Goal: Task Accomplishment & Management: Complete application form

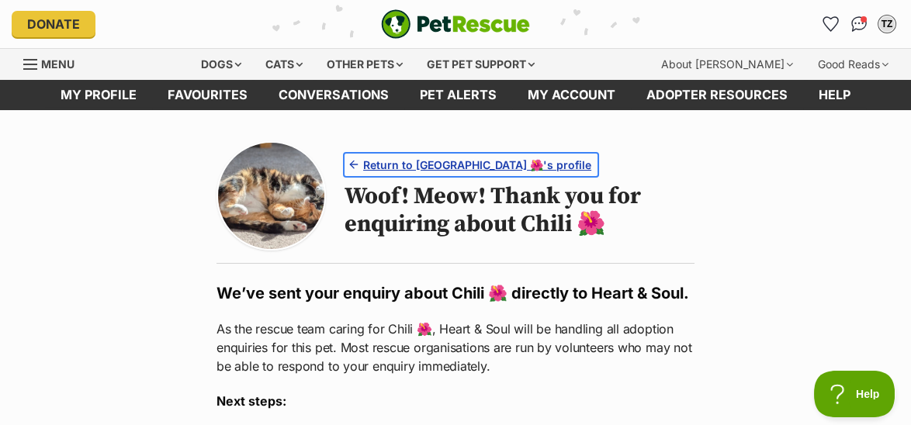
click at [403, 157] on span "Return to [GEOGRAPHIC_DATA] 🌺's profile" at bounding box center [477, 165] width 228 height 16
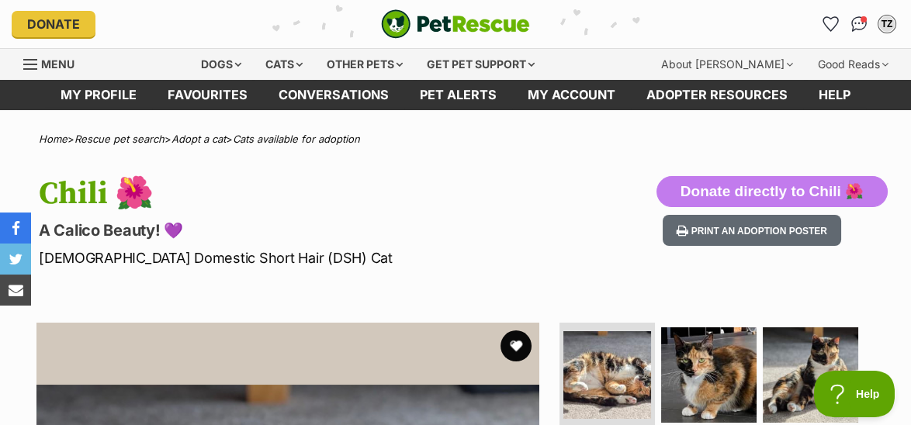
click at [32, 64] on span "Menu" at bounding box center [30, 65] width 14 height 2
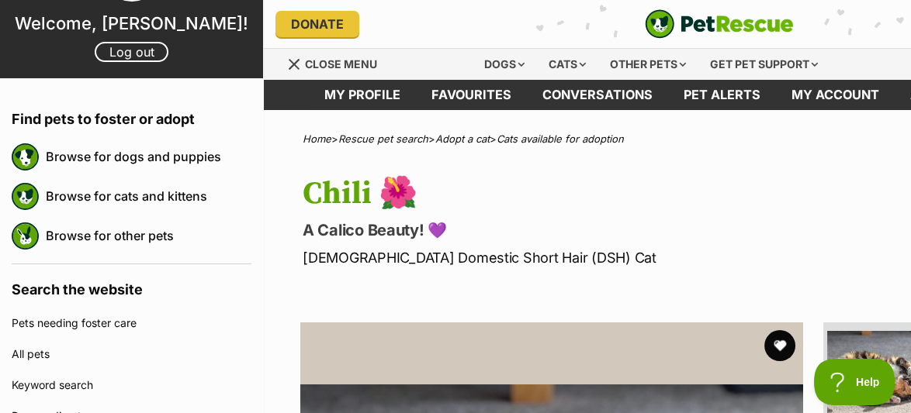
scroll to position [78, 0]
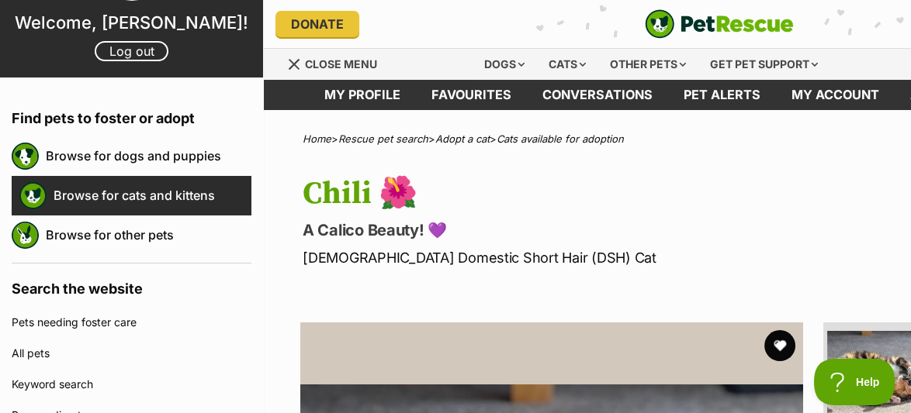
click at [144, 206] on link "Browse for cats and kittens" at bounding box center [153, 195] width 198 height 33
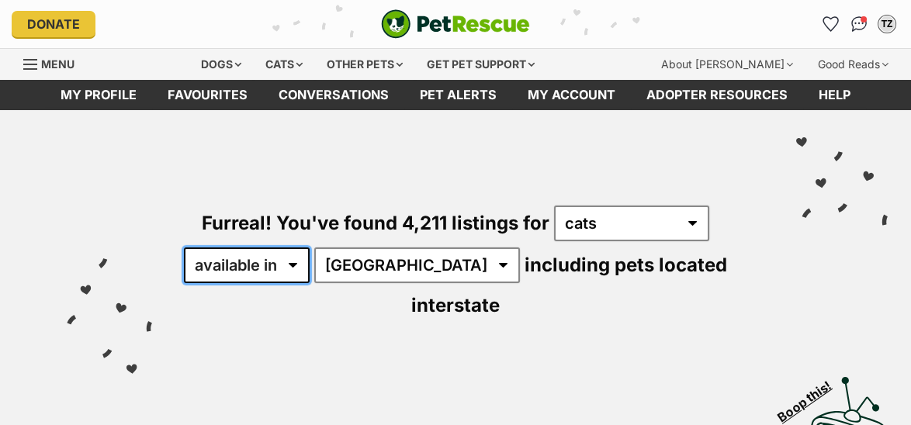
click at [296, 263] on select "available in located in" at bounding box center [247, 265] width 126 height 36
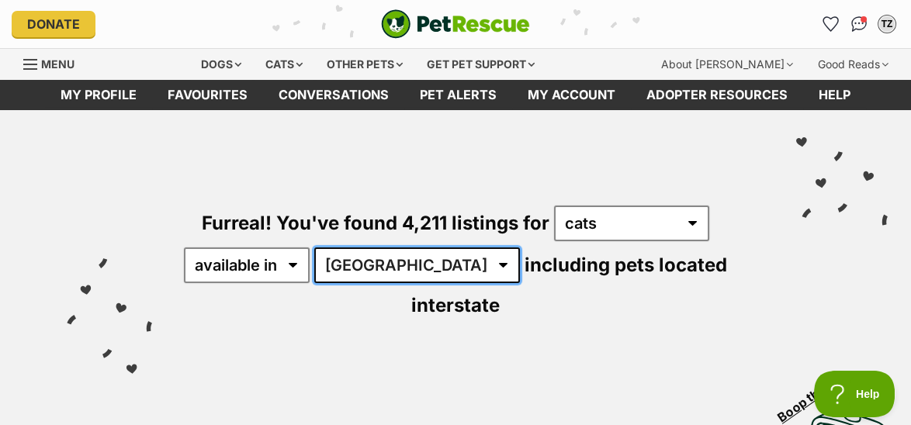
click at [379, 264] on select "Australia ACT NSW NT QLD SA TAS VIC WA" at bounding box center [417, 265] width 206 height 36
select select "VIC"
click at [317, 247] on select "Australia ACT NSW NT QLD SA TAS VIC WA" at bounding box center [417, 265] width 206 height 36
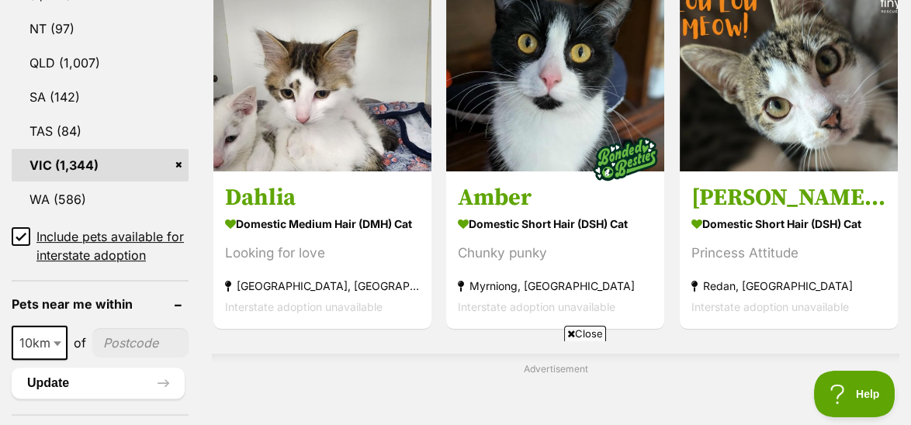
scroll to position [1008, 0]
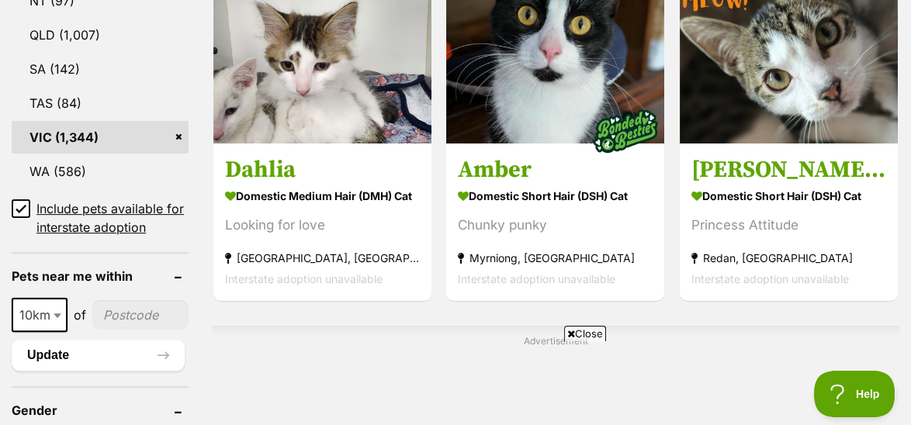
click at [125, 300] on input"] "postcode" at bounding box center [140, 314] width 96 height 29
type input"] "3939"
click at [19, 203] on icon at bounding box center [21, 208] width 11 height 11
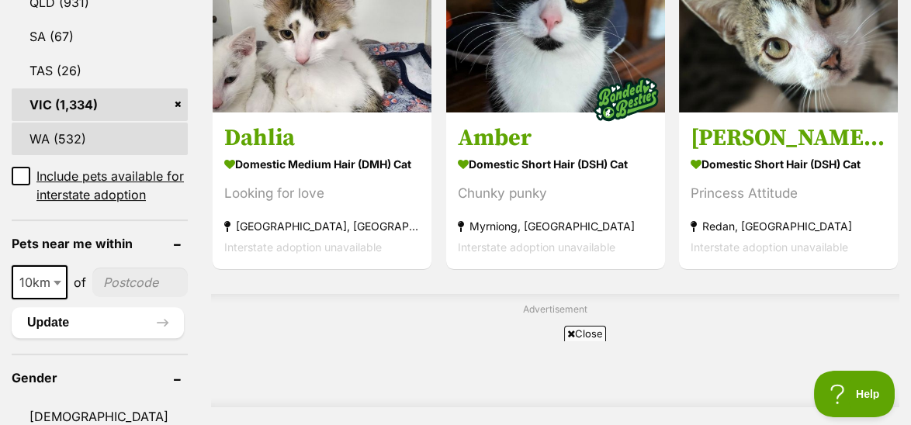
scroll to position [1008, 0]
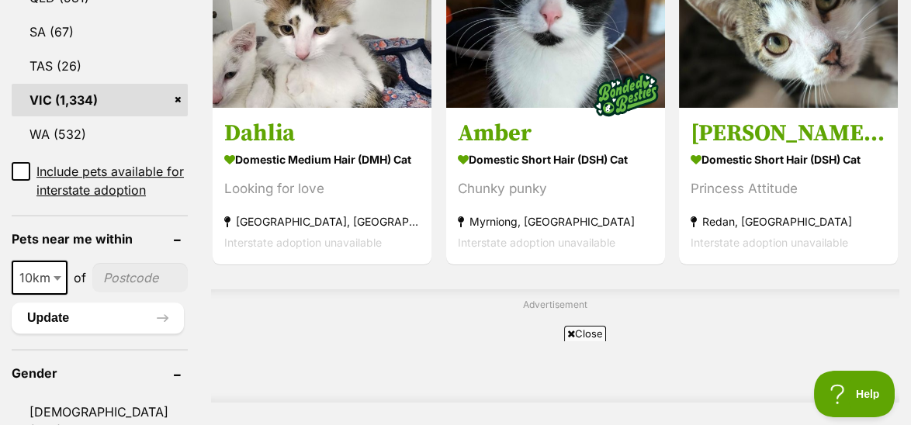
click at [136, 263] on input"] "postcode" at bounding box center [139, 277] width 95 height 29
type input"] "3939"
click at [54, 302] on button "Update" at bounding box center [98, 317] width 172 height 31
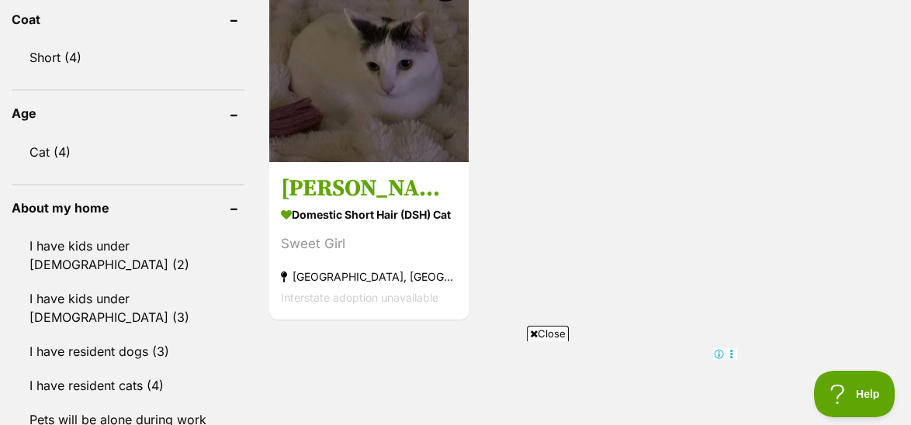
scroll to position [1086, 0]
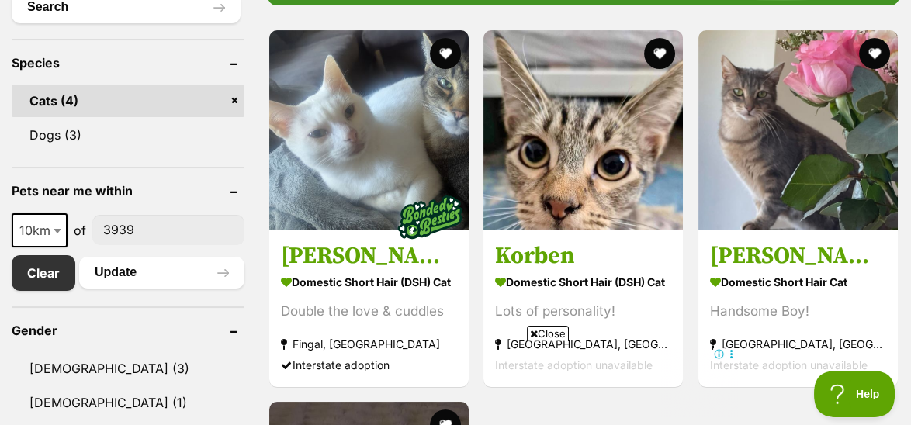
scroll to position [620, 0]
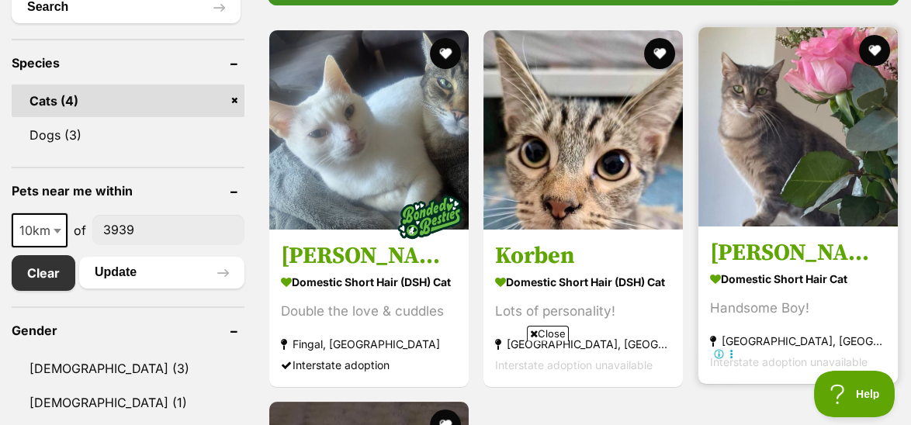
click at [783, 164] on img at bounding box center [797, 126] width 199 height 199
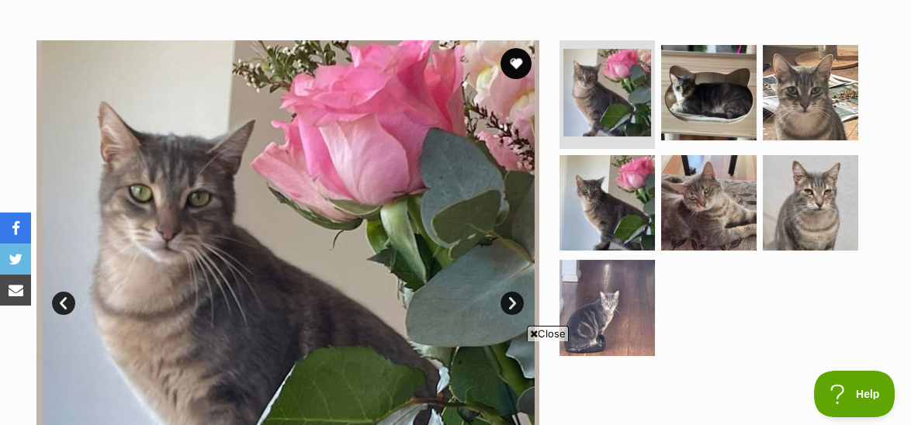
scroll to position [310, 0]
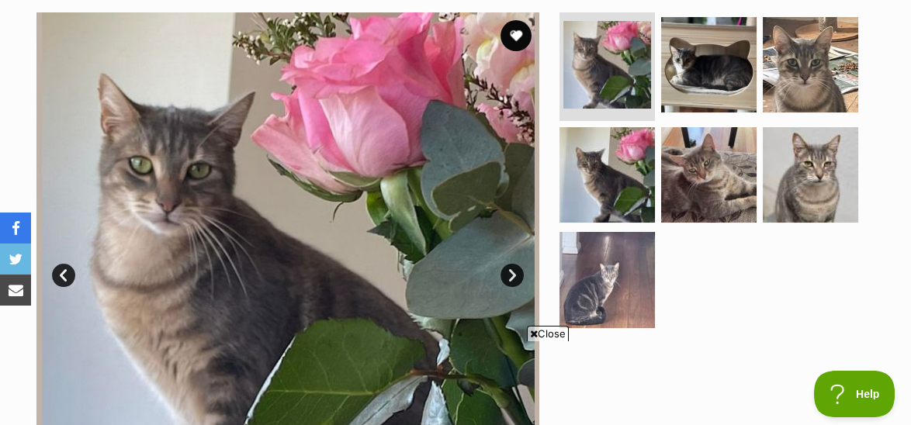
click at [511, 272] on link "Next" at bounding box center [511, 275] width 23 height 23
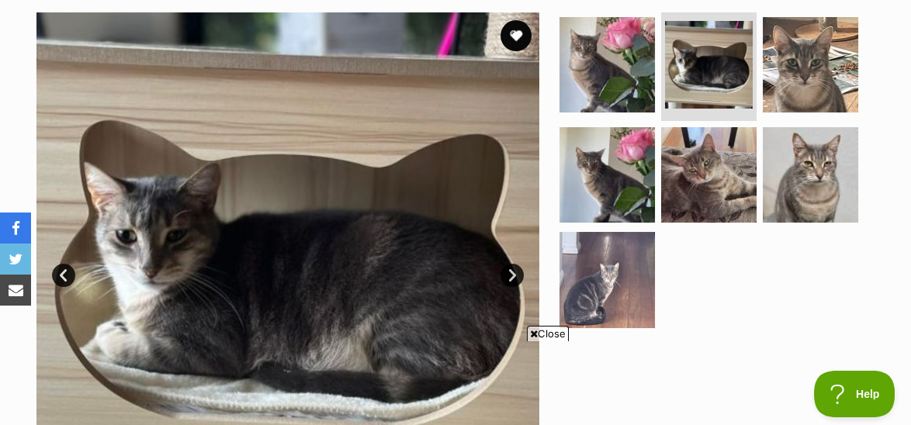
click at [511, 272] on link "Next" at bounding box center [511, 275] width 23 height 23
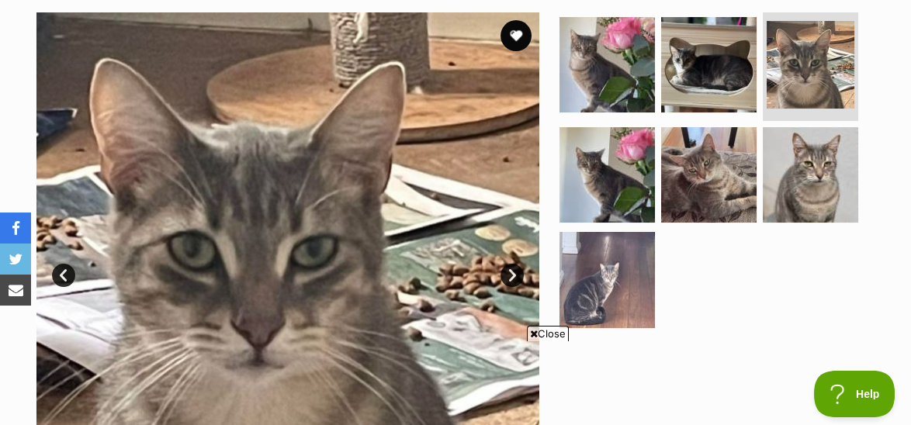
click at [511, 272] on link "Next" at bounding box center [511, 275] width 23 height 23
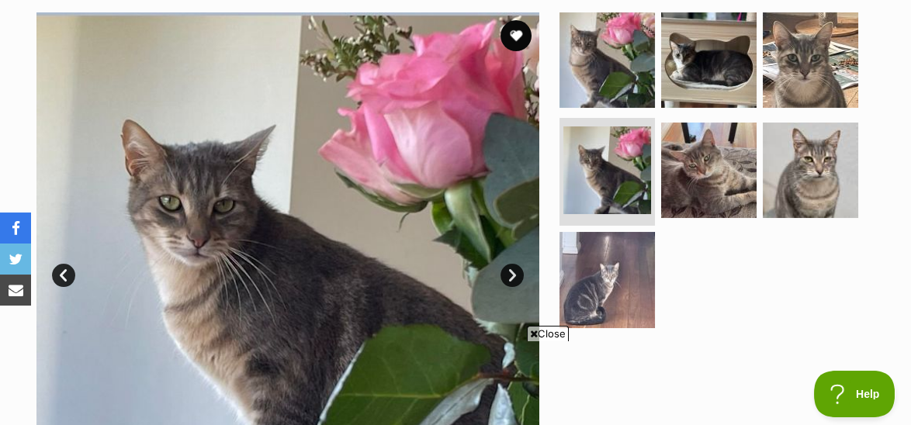
click at [511, 272] on link "Next" at bounding box center [511, 275] width 23 height 23
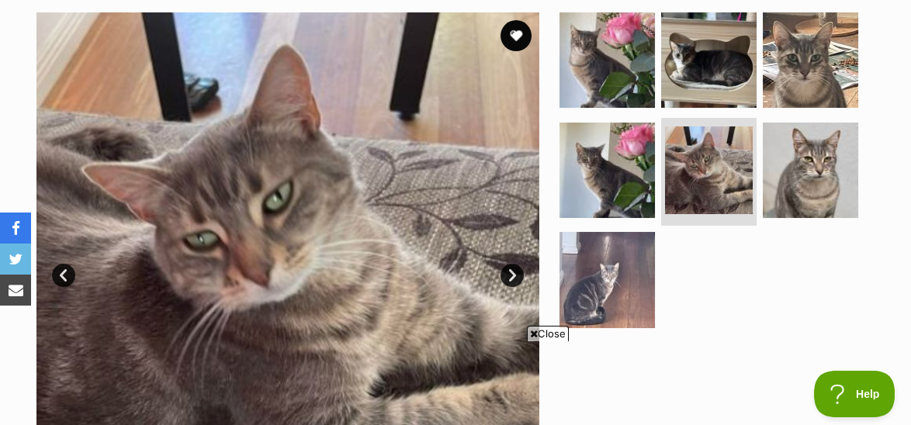
click at [512, 271] on link "Next" at bounding box center [511, 275] width 23 height 23
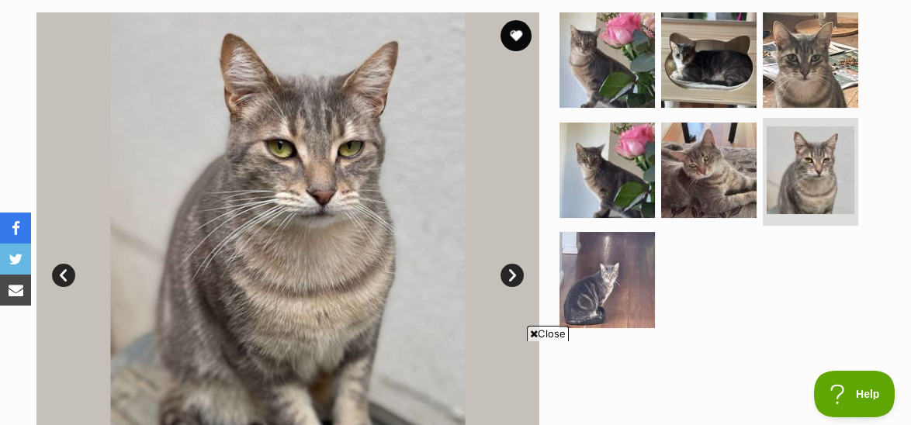
click at [512, 271] on link "Next" at bounding box center [511, 275] width 23 height 23
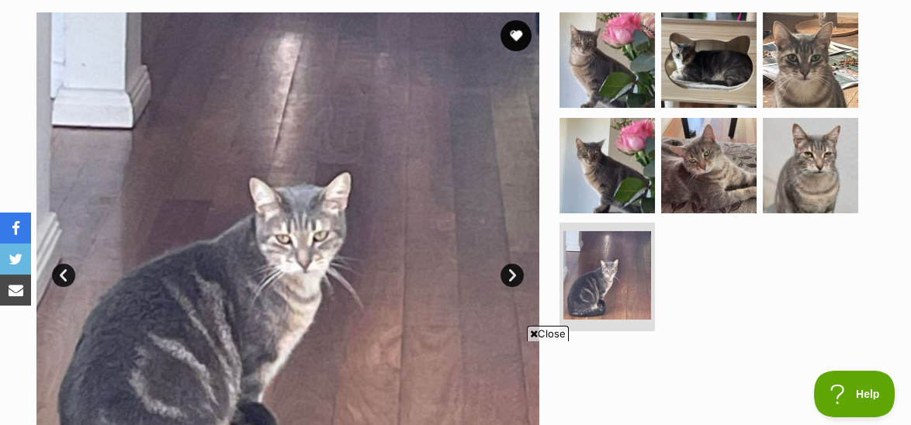
click at [512, 271] on link "Next" at bounding box center [511, 275] width 23 height 23
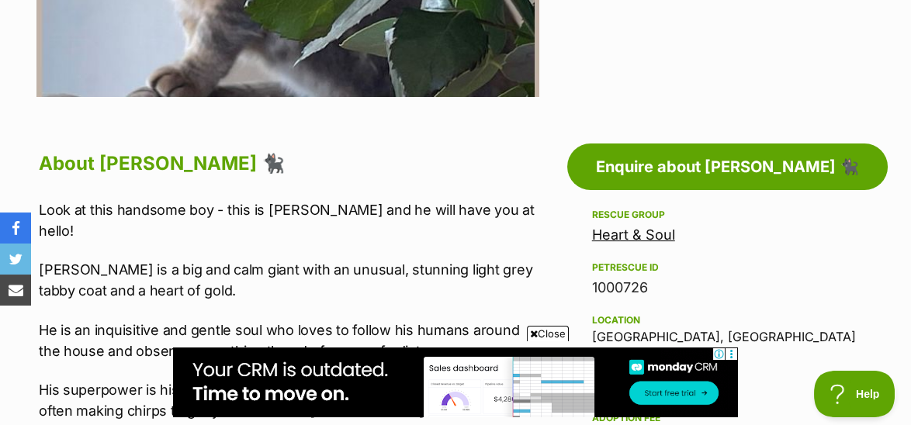
scroll to position [776, 0]
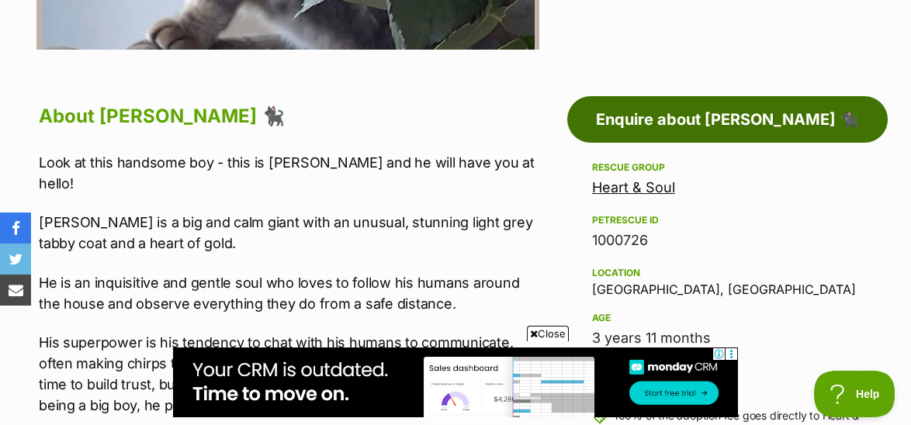
click at [702, 111] on link "Enquire about Humphrey 🐈‍⬛" at bounding box center [727, 119] width 320 height 47
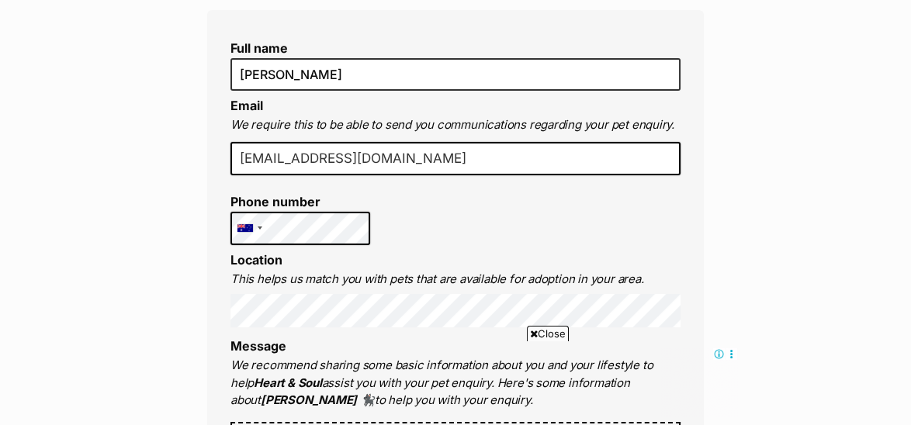
scroll to position [465, 0]
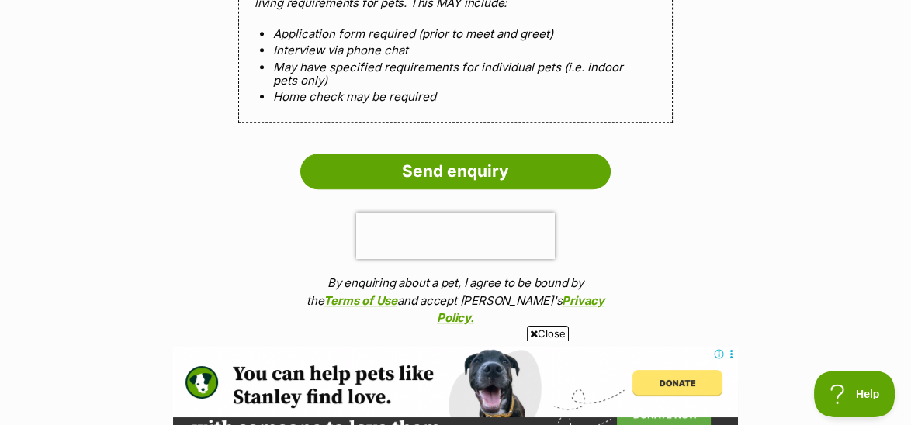
scroll to position [1629, 0]
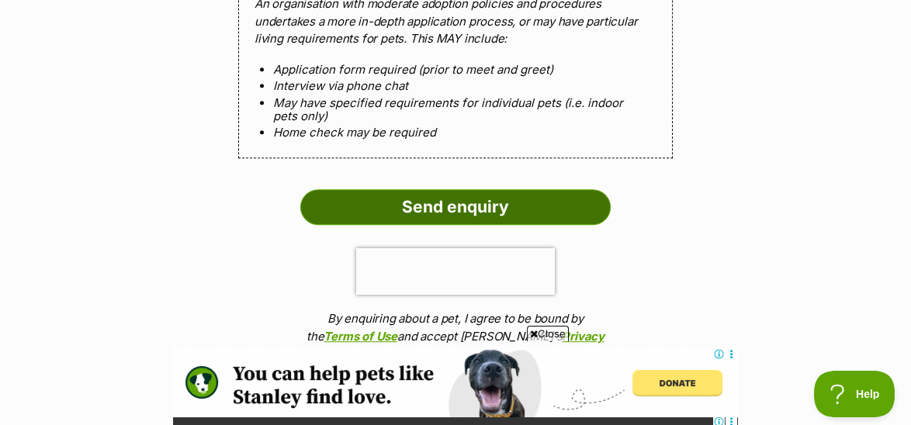
click at [478, 189] on input "Send enquiry" at bounding box center [455, 207] width 310 height 36
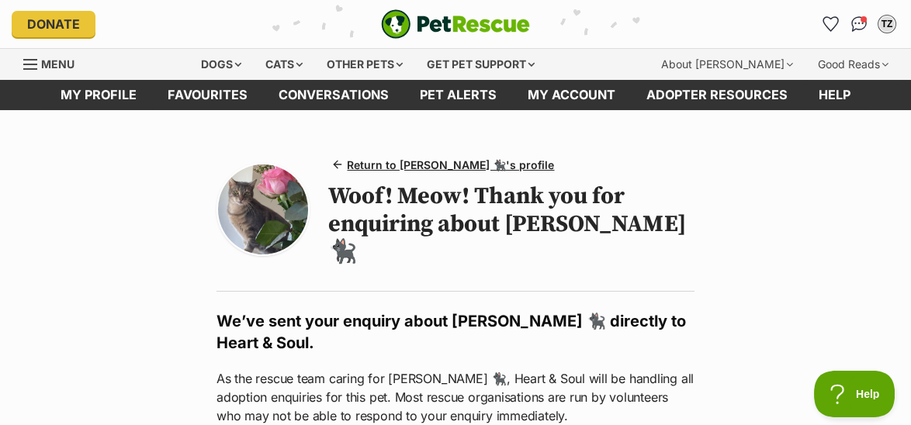
click at [36, 57] on link "Menu" at bounding box center [54, 63] width 62 height 28
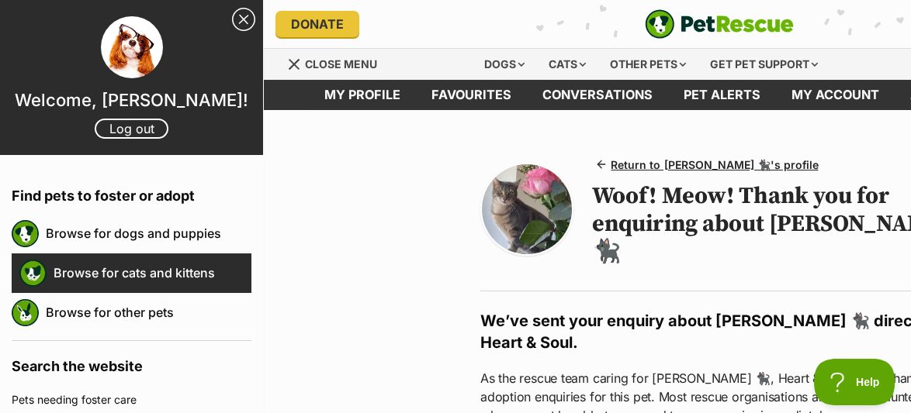
click at [159, 265] on link "Browse for cats and kittens" at bounding box center [153, 273] width 198 height 33
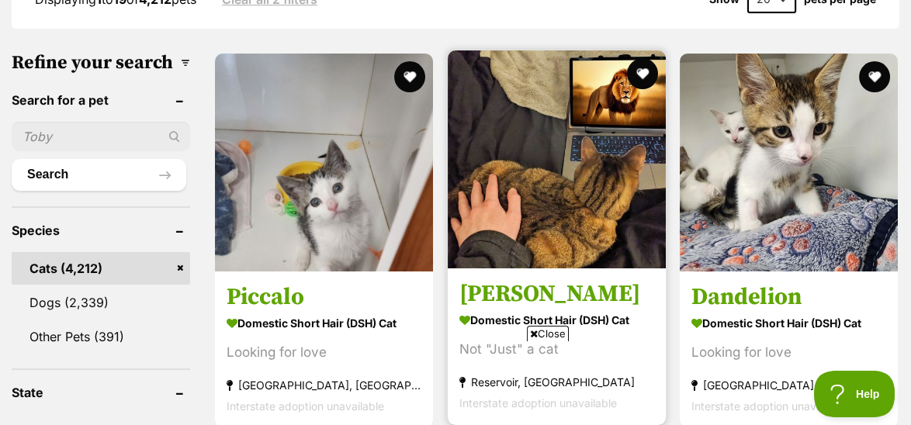
scroll to position [465, 0]
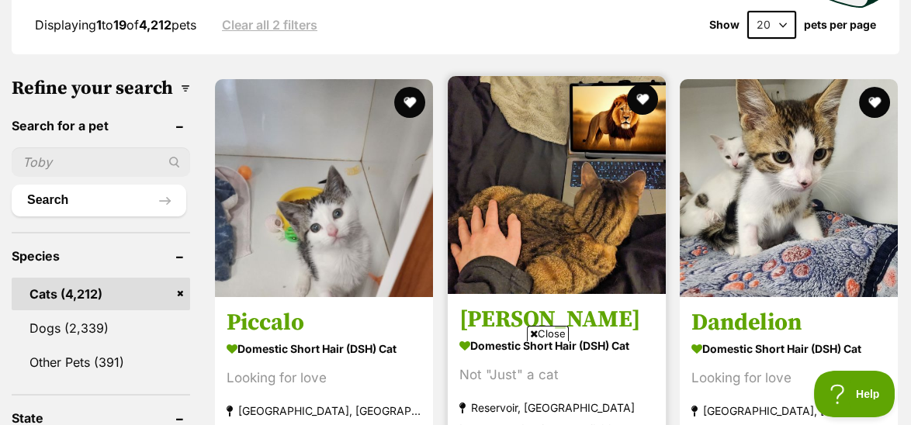
click at [538, 175] on img at bounding box center [557, 185] width 218 height 218
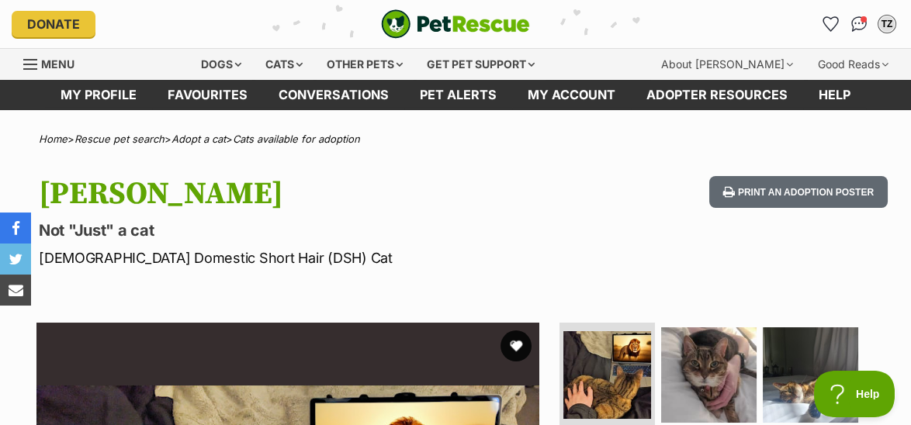
click at [43, 60] on span "Menu" at bounding box center [57, 63] width 33 height 13
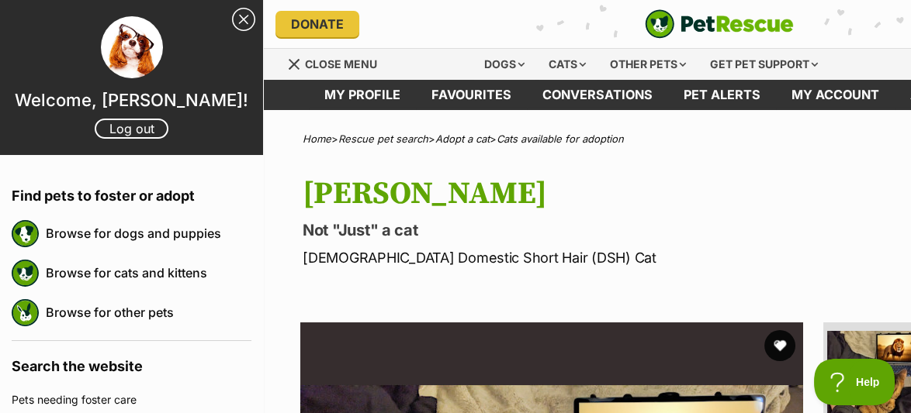
drag, startPoint x: 230, startPoint y: 15, endPoint x: 213, endPoint y: 30, distance: 23.1
click at [232, 17] on link "Close Sidebar" at bounding box center [243, 19] width 23 height 23
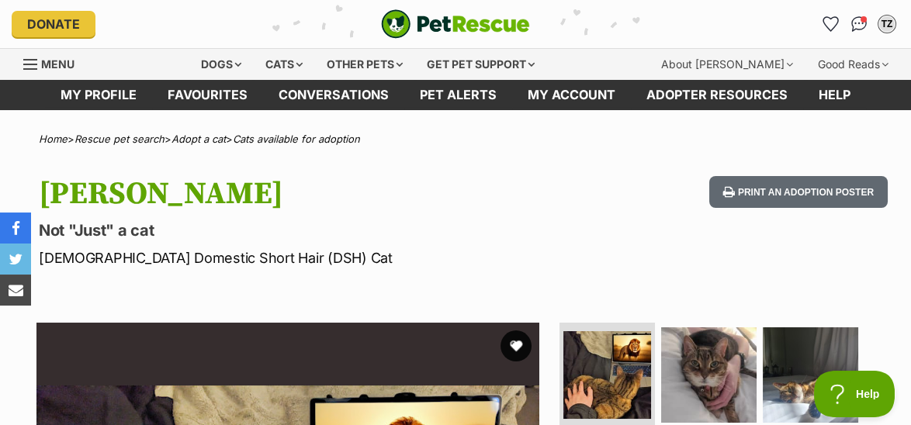
click at [29, 62] on div "Menu" at bounding box center [31, 64] width 16 height 12
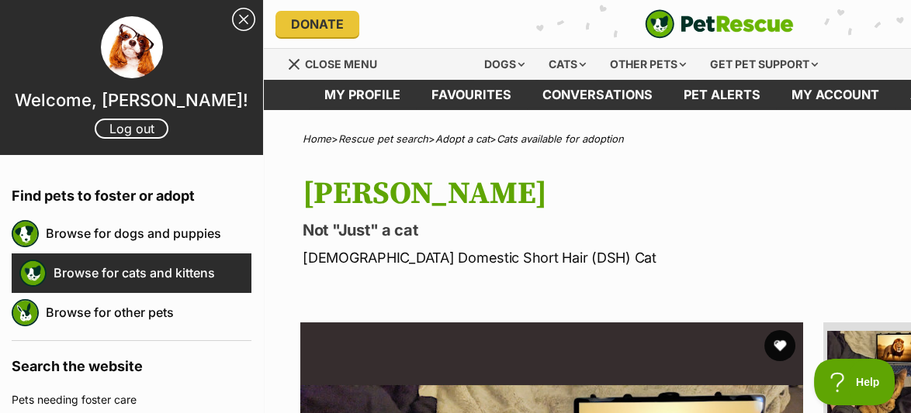
click at [144, 274] on link "Browse for cats and kittens" at bounding box center [153, 273] width 198 height 33
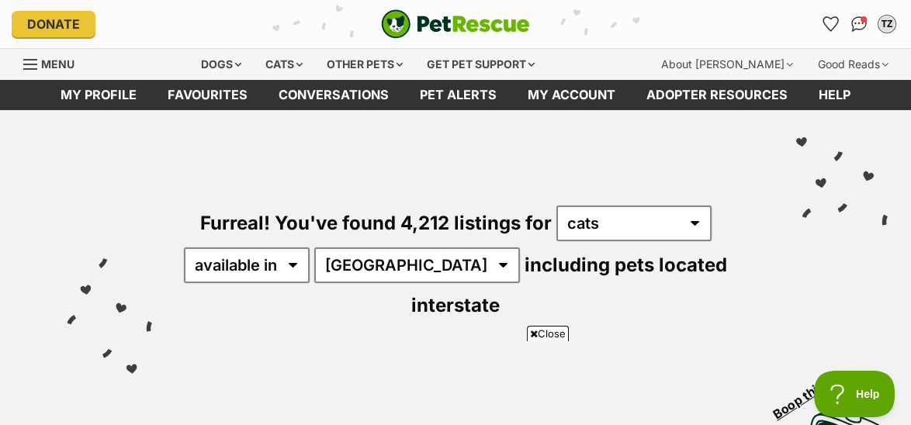
scroll to position [78, 0]
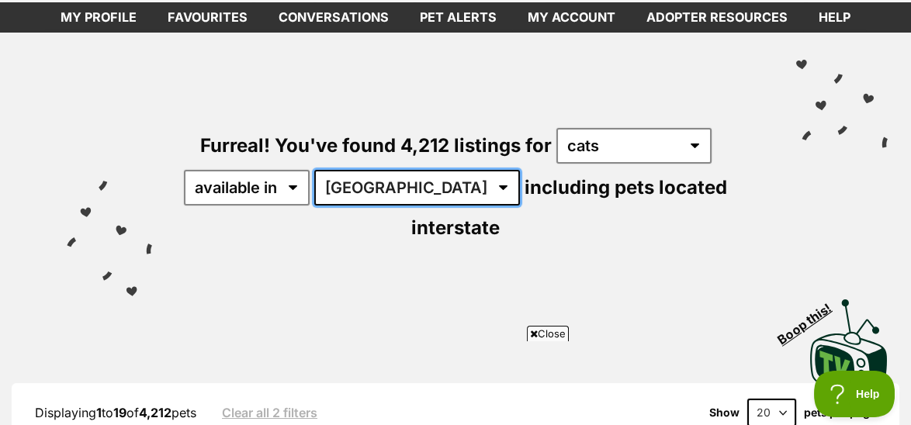
click at [409, 185] on select "[GEOGRAPHIC_DATA] [GEOGRAPHIC_DATA] [GEOGRAPHIC_DATA] [GEOGRAPHIC_DATA] [GEOGRA…" at bounding box center [417, 188] width 206 height 36
select select "VIC"
click at [317, 170] on select "Australia ACT NSW NT QLD SA TAS VIC WA" at bounding box center [417, 188] width 206 height 36
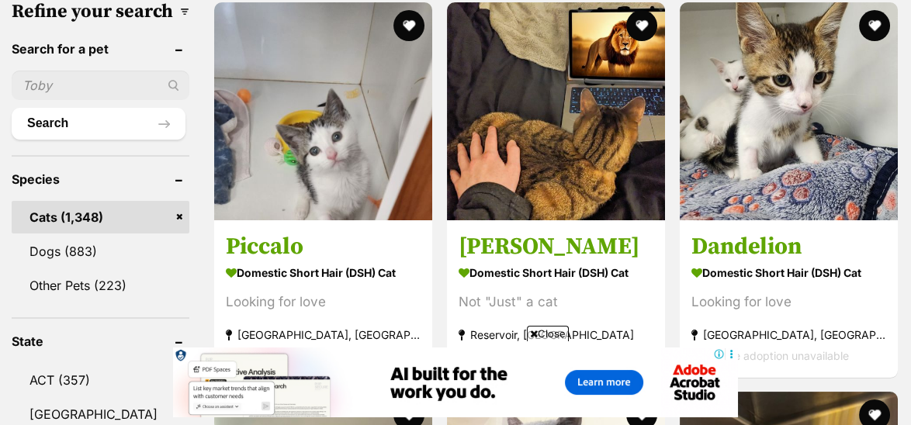
scroll to position [543, 0]
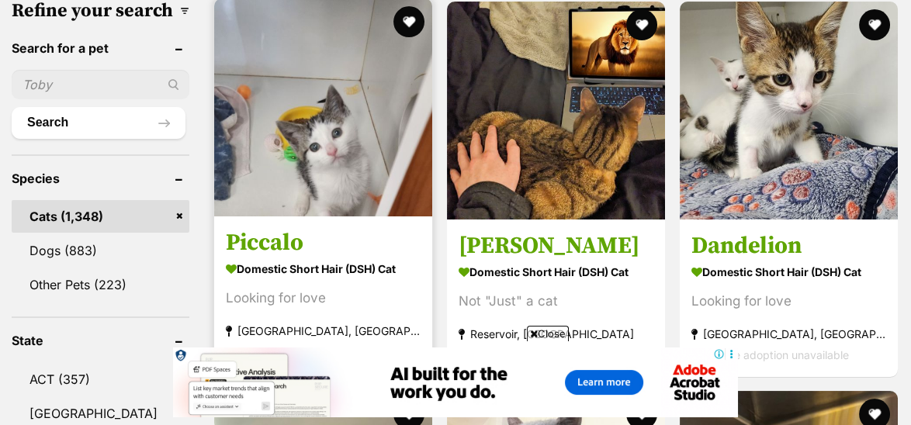
click at [317, 139] on img at bounding box center [323, 107] width 218 height 218
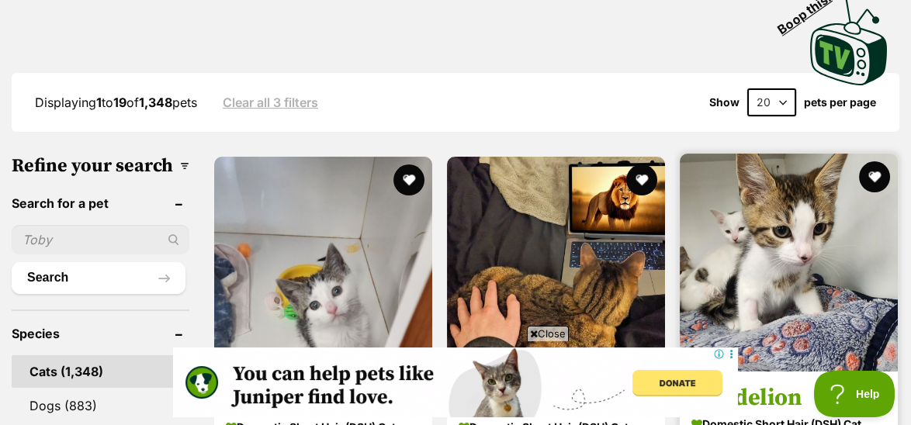
scroll to position [543, 0]
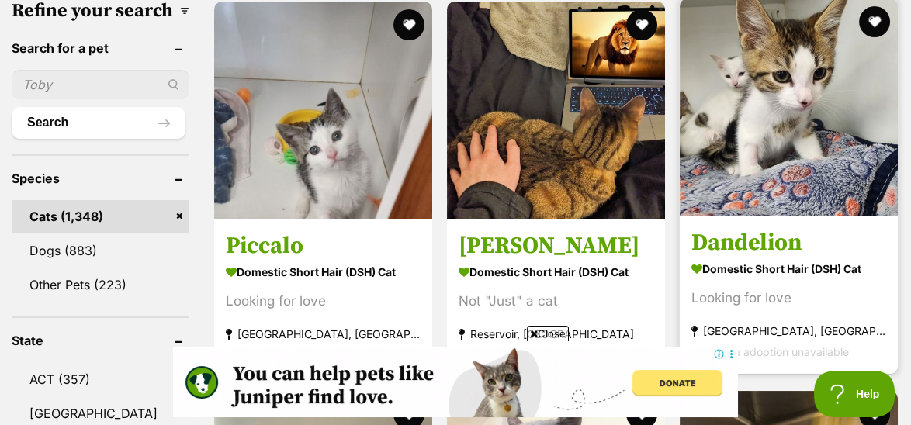
click at [756, 227] on h3 "Dandelion" at bounding box center [788, 241] width 195 height 29
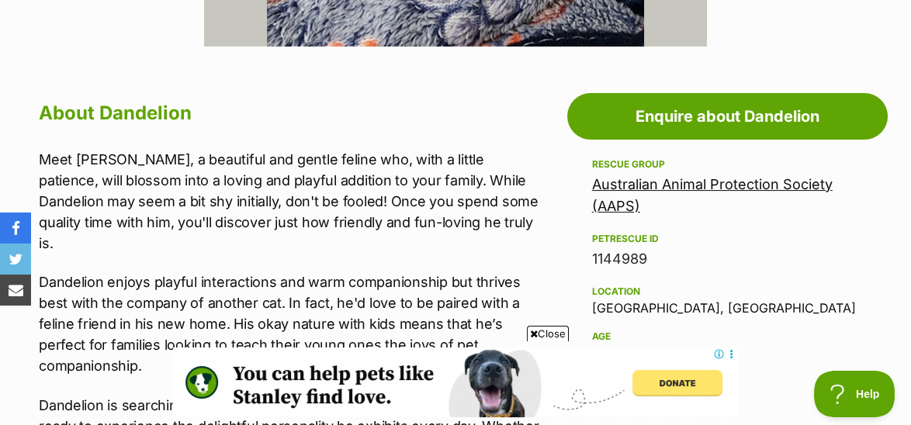
scroll to position [776, 0]
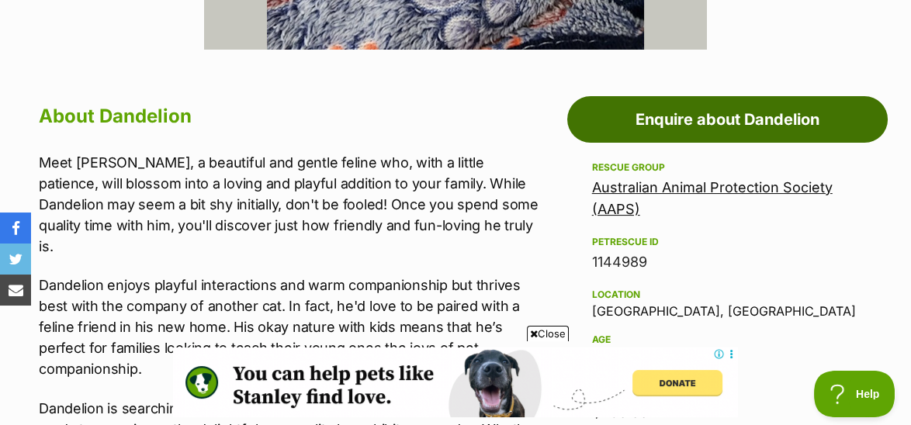
click at [679, 117] on link "Enquire about Dandelion" at bounding box center [727, 119] width 320 height 47
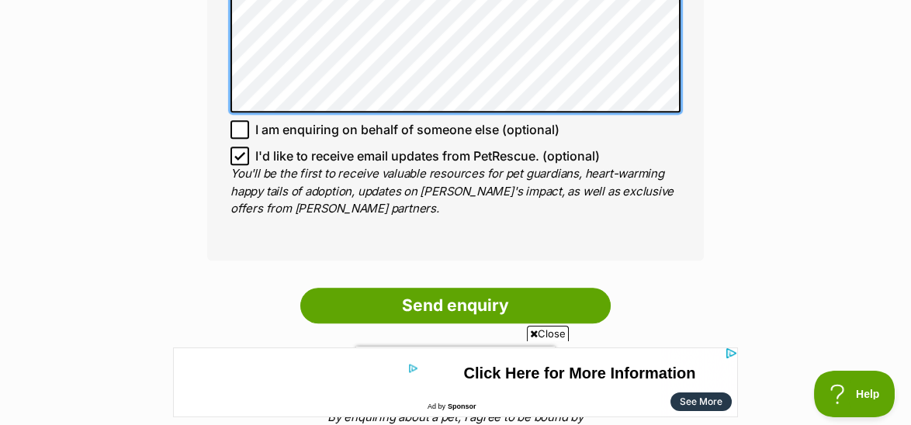
scroll to position [1319, 0]
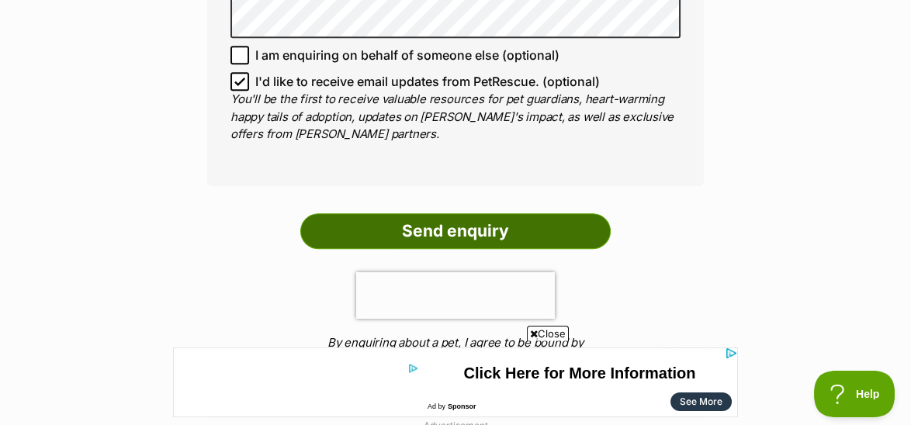
click at [466, 214] on input "Send enquiry" at bounding box center [455, 231] width 310 height 36
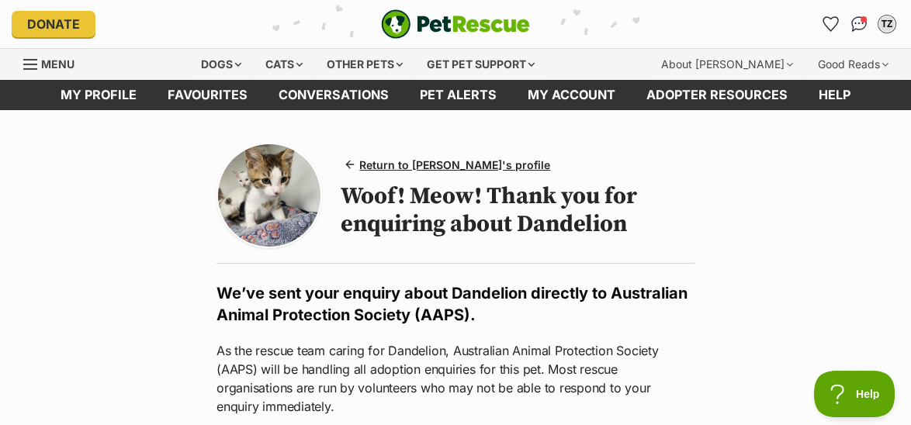
click at [24, 58] on div "Menu" at bounding box center [31, 64] width 16 height 12
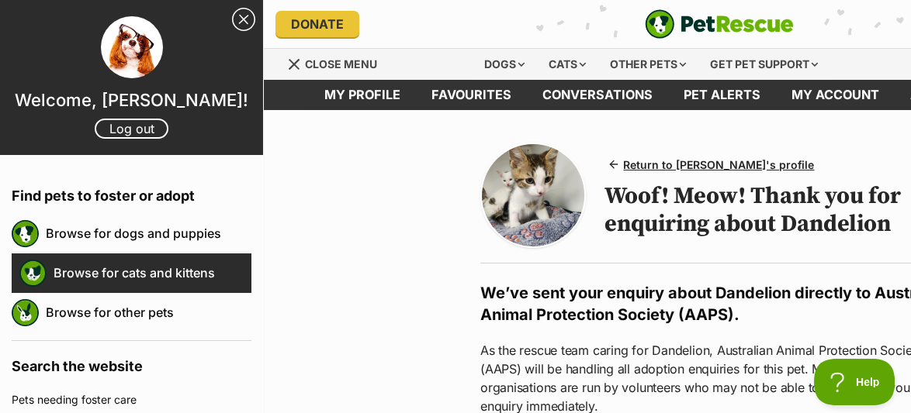
click at [92, 279] on link "Browse for cats and kittens" at bounding box center [153, 273] width 198 height 33
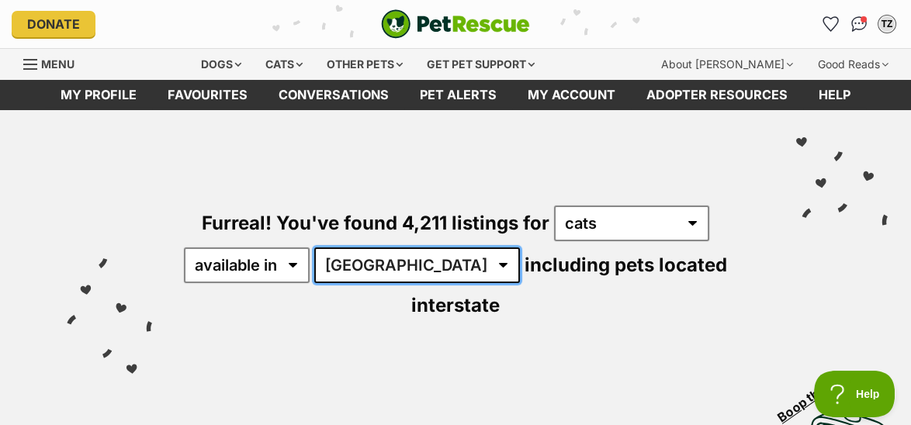
click at [408, 260] on select "Australia ACT NSW NT QLD SA TAS VIC WA" at bounding box center [417, 265] width 206 height 36
select select "VIC"
click at [317, 247] on select "Australia ACT NSW NT QLD SA TAS VIC WA" at bounding box center [417, 265] width 206 height 36
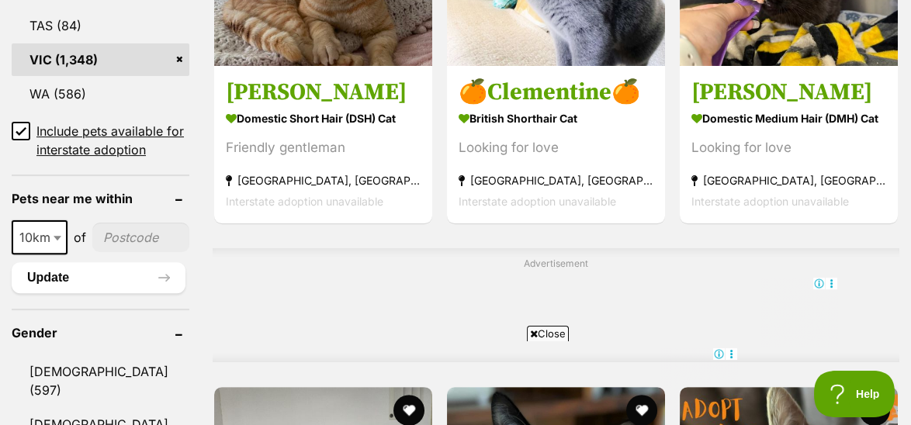
click at [123, 223] on input"] "postcode" at bounding box center [140, 237] width 97 height 29
type input"] "3939"
click at [47, 262] on button "Update" at bounding box center [99, 277] width 174 height 31
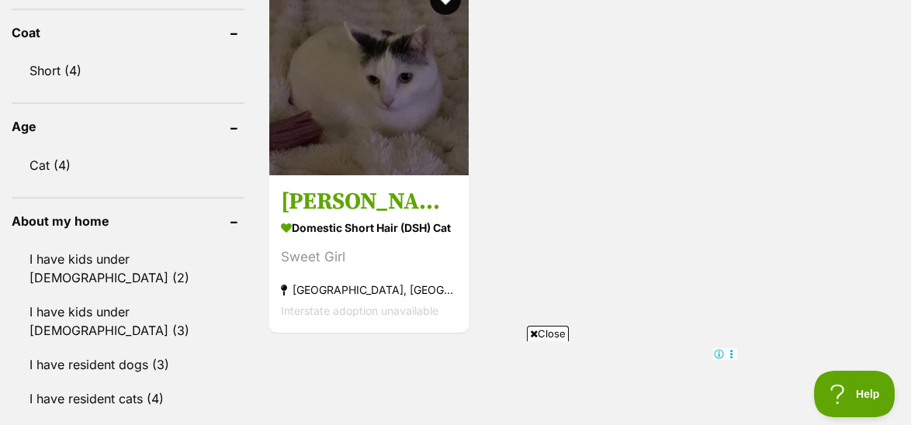
scroll to position [1086, 0]
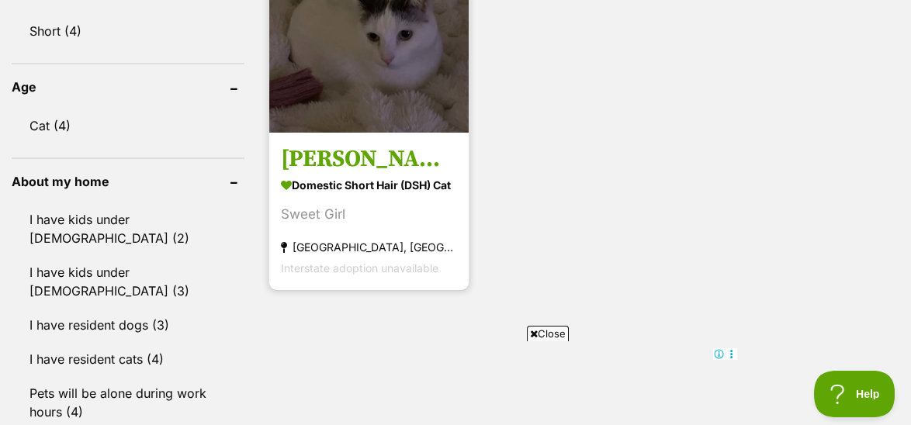
click at [389, 58] on img at bounding box center [368, 32] width 199 height 199
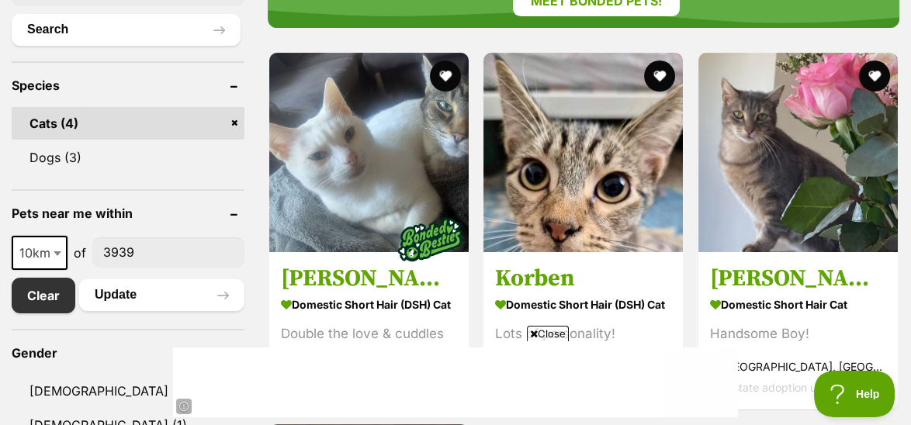
scroll to position [698, 0]
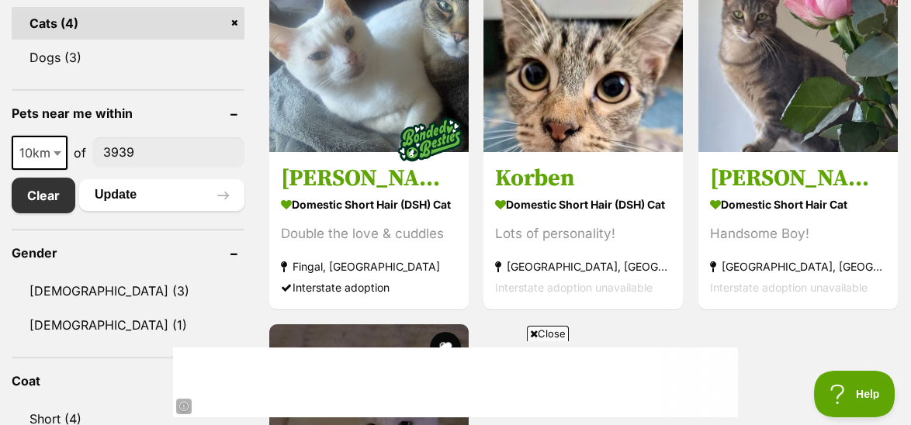
click at [57, 151] on b at bounding box center [58, 153] width 8 height 5
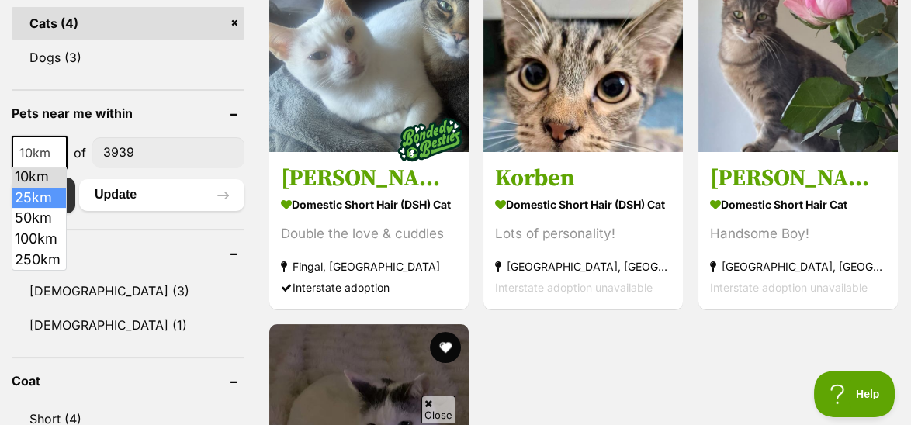
scroll to position [0, 0]
select select "25"
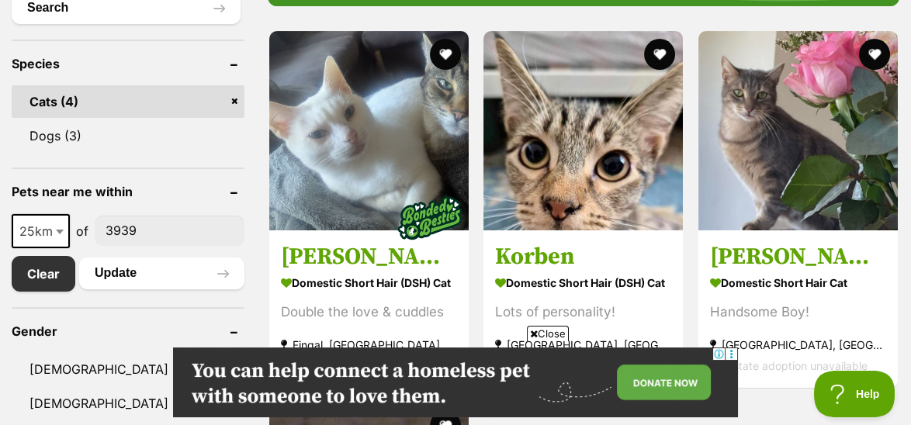
scroll to position [620, 0]
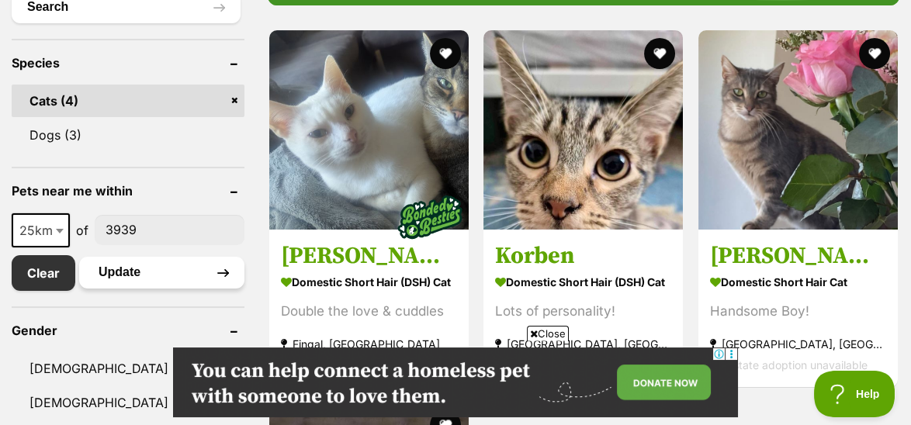
click at [140, 268] on button "Update" at bounding box center [161, 272] width 165 height 31
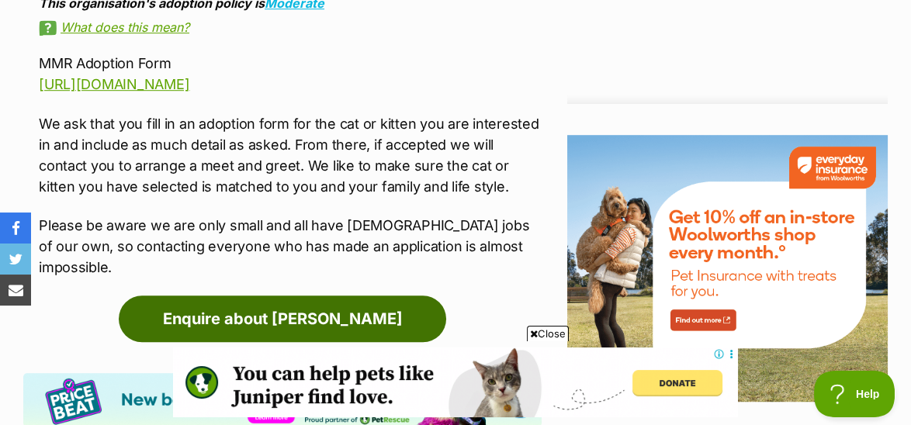
scroll to position [1939, 0]
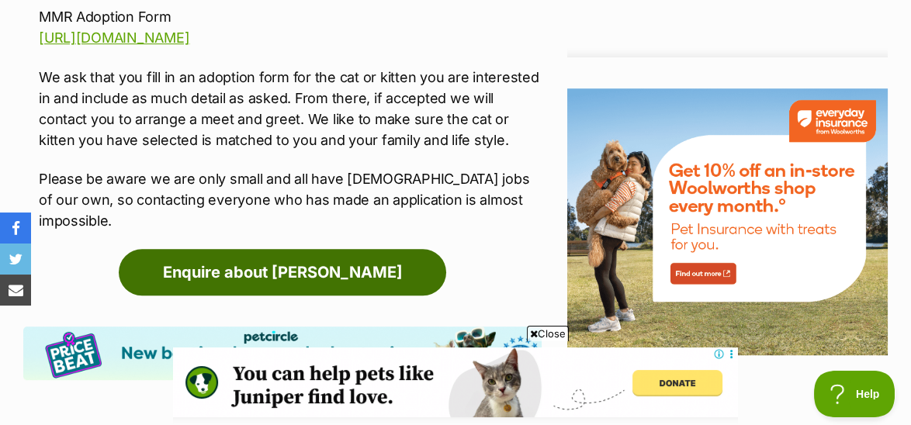
click at [288, 249] on link "Enquire about [PERSON_NAME]" at bounding box center [282, 272] width 327 height 47
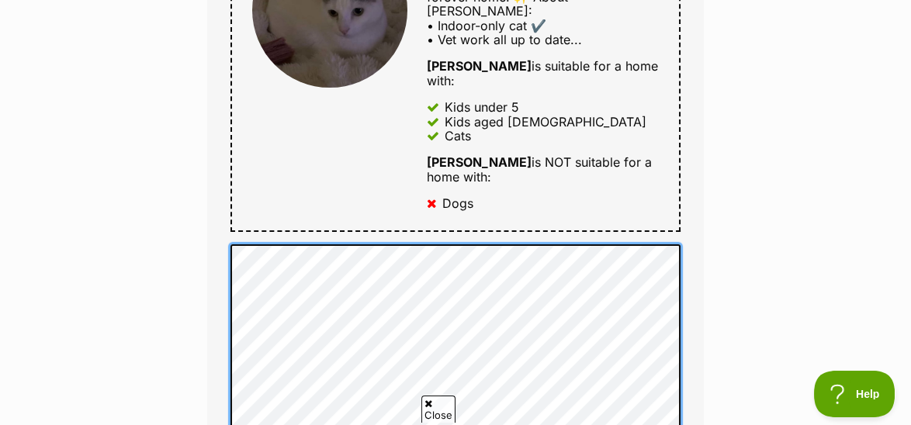
click at [225, 192] on div "Full name Theresa Z Email We require this to be able to send you communications…" at bounding box center [455, 55] width 496 height 1110
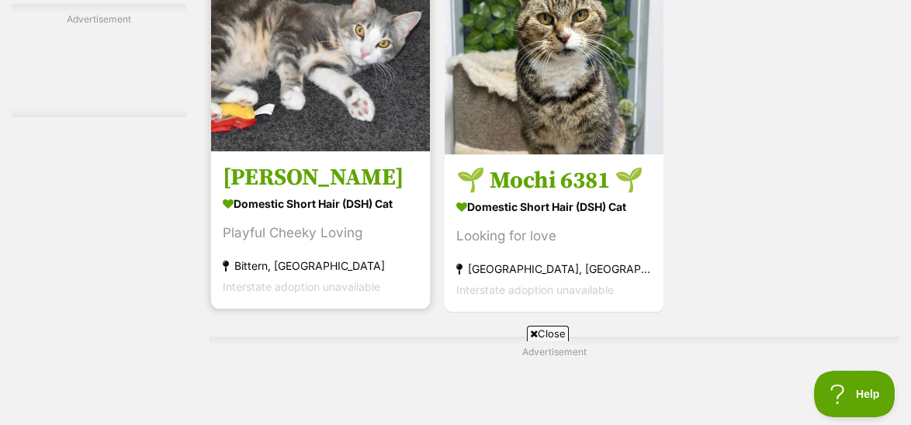
scroll to position [3180, 0]
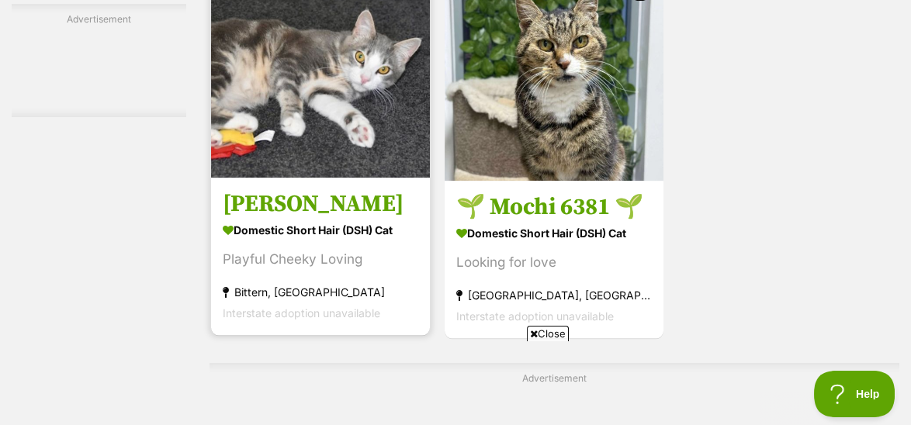
click at [290, 117] on img at bounding box center [320, 68] width 219 height 219
